Goal: Find specific page/section: Find specific page/section

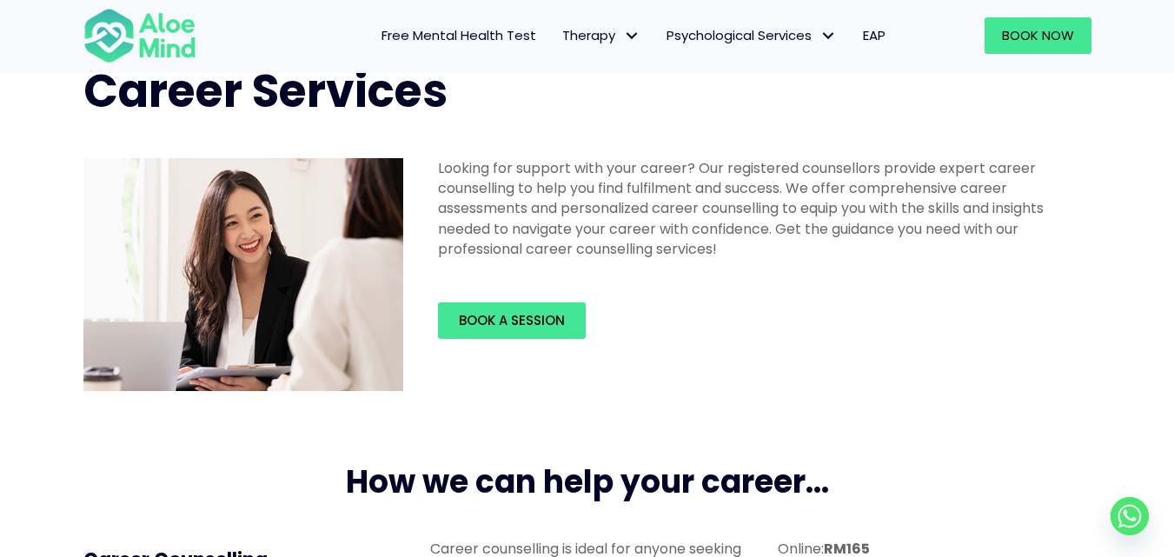
scroll to position [17, 0]
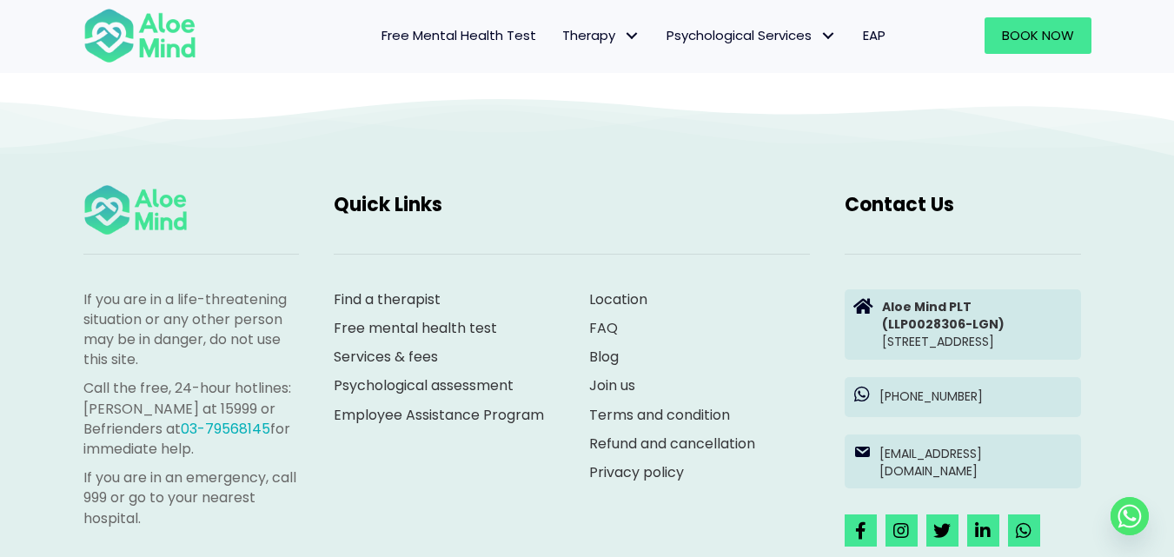
scroll to position [1999, 0]
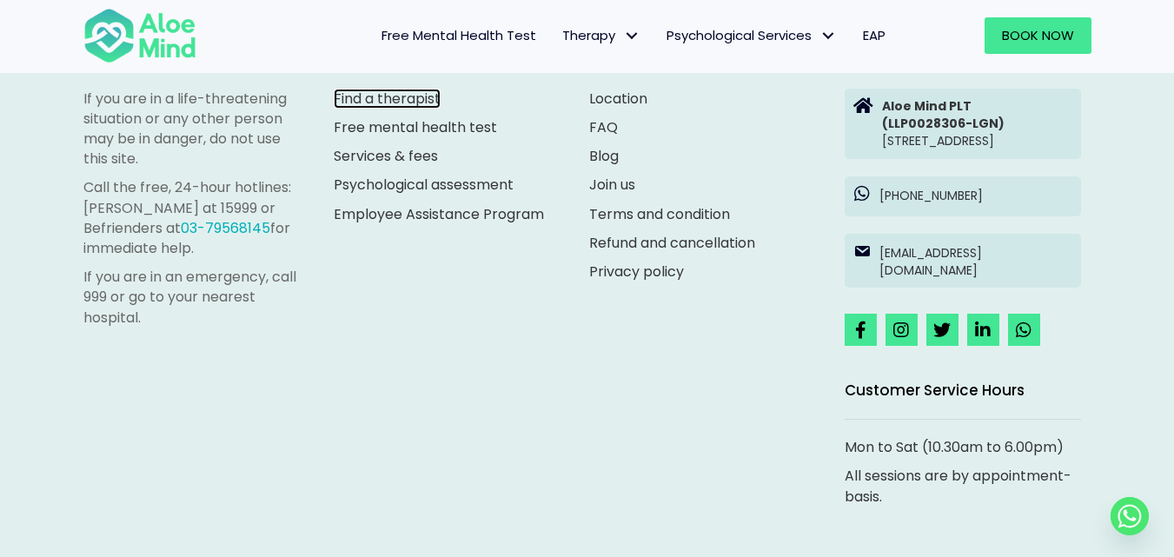
click at [428, 109] on link "Find a therapist" at bounding box center [387, 99] width 107 height 20
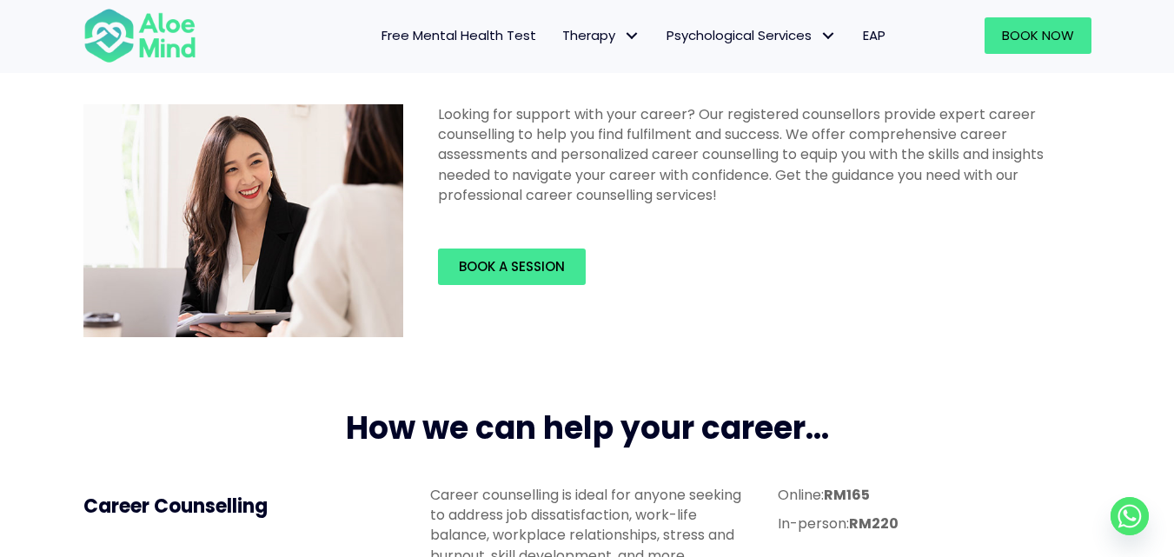
scroll to position [0, 0]
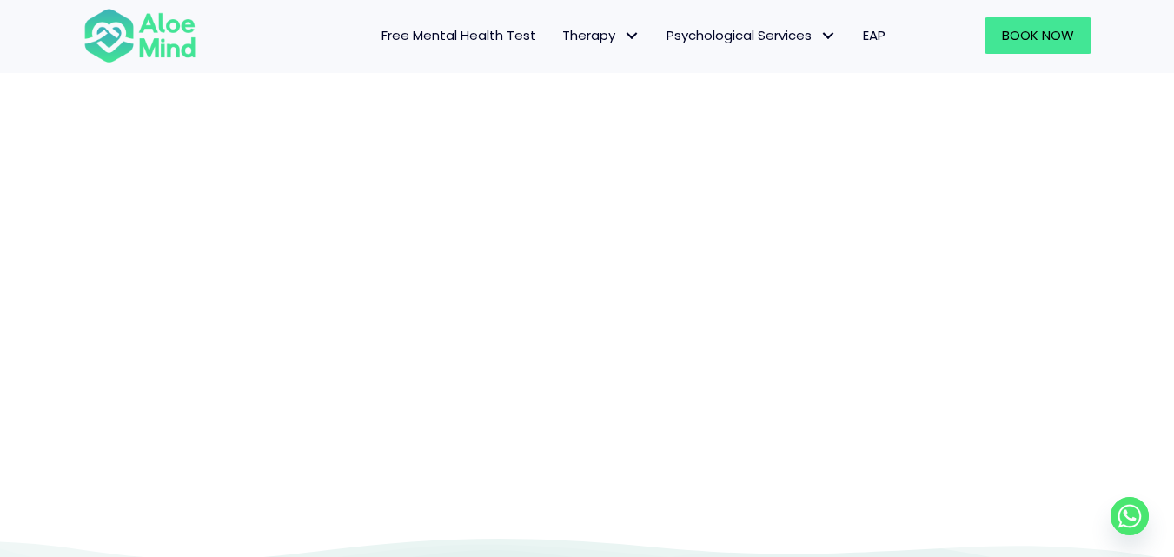
scroll to position [515, 0]
